Goal: Information Seeking & Learning: Learn about a topic

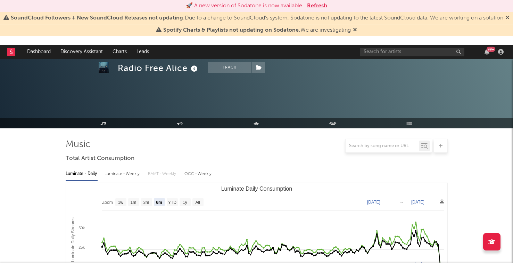
select select "6m"
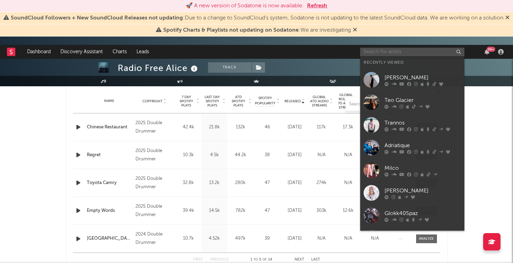
click at [367, 52] on input "text" at bounding box center [412, 52] width 104 height 9
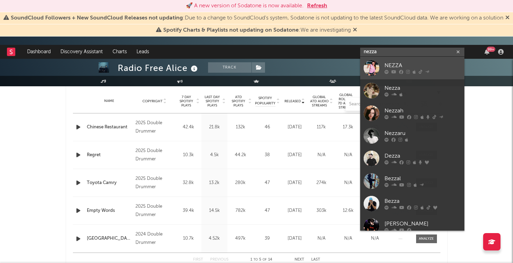
type input "nezza"
click at [385, 64] on div "NEZZA" at bounding box center [423, 65] width 76 height 8
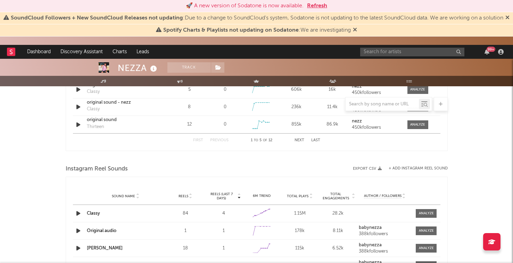
select select "6m"
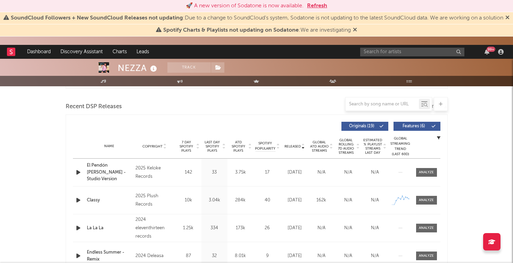
scroll to position [234, 0]
click at [185, 146] on span "7 Day Spotify Plays" at bounding box center [186, 145] width 18 height 13
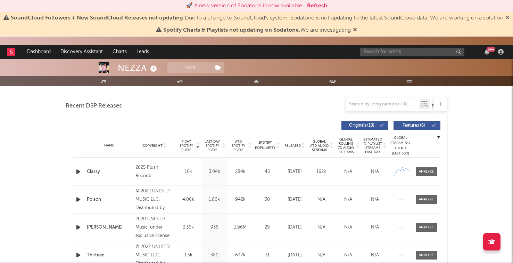
click at [82, 173] on div at bounding box center [79, 171] width 9 height 9
click at [77, 172] on icon "button" at bounding box center [78, 171] width 7 height 9
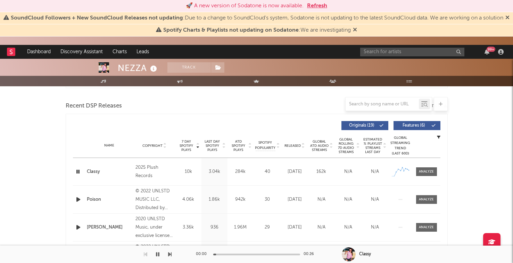
click at [99, 171] on div "Classy" at bounding box center [110, 171] width 46 height 7
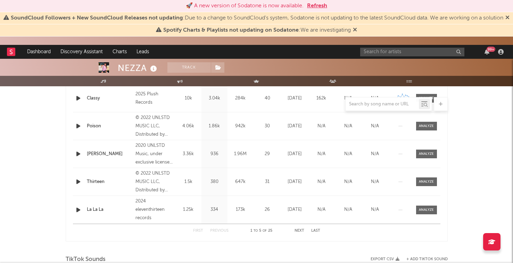
scroll to position [315, 0]
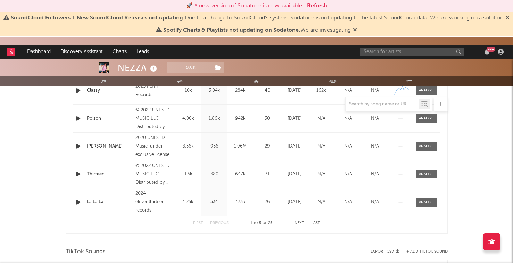
click at [76, 203] on icon "button" at bounding box center [78, 202] width 7 height 9
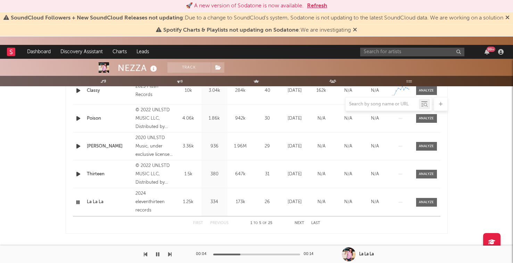
click at [76, 200] on icon "button" at bounding box center [78, 202] width 7 height 9
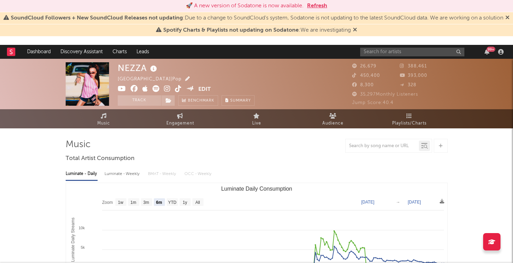
scroll to position [0, 0]
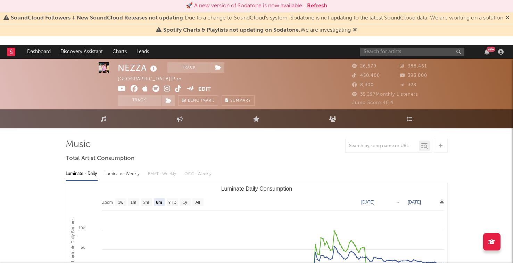
click at [167, 86] on icon at bounding box center [167, 88] width 7 height 7
